Goal: Information Seeking & Learning: Learn about a topic

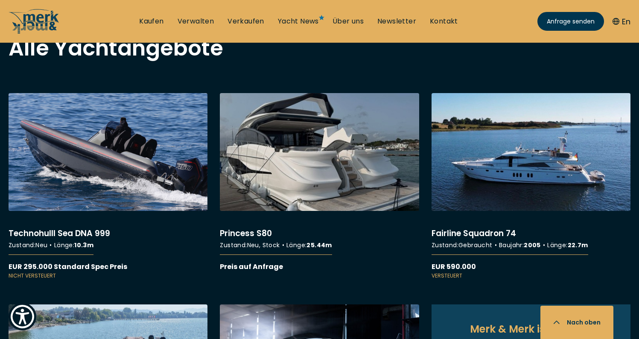
scroll to position [709, 0]
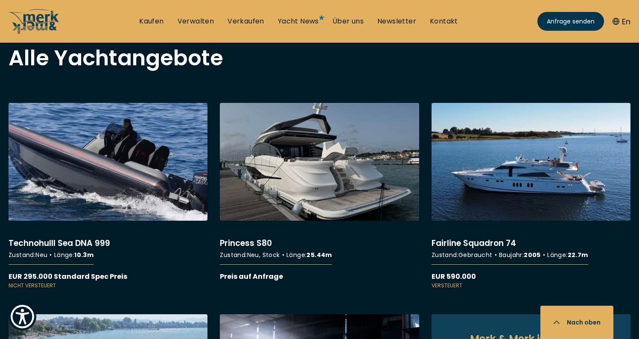
click at [129, 149] on link "More details about Technohulll Sea DNA 999" at bounding box center [108, 196] width 199 height 187
click at [175, 158] on link "More details about Technohulll Sea DNA 999" at bounding box center [108, 196] width 199 height 187
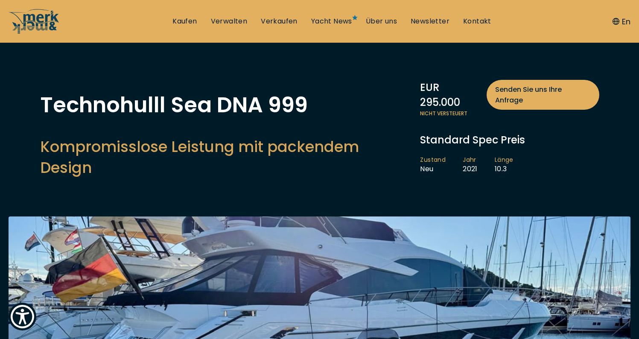
scroll to position [29, 0]
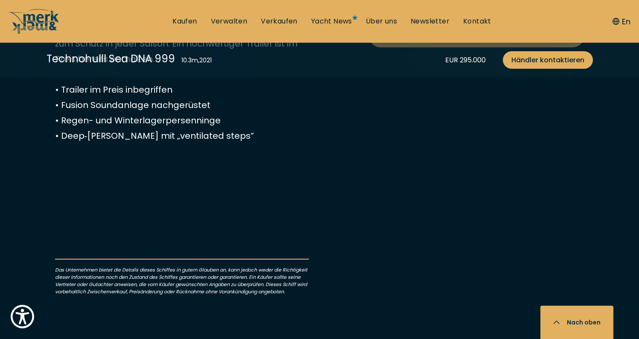
scroll to position [758, 0]
